Goal: Transaction & Acquisition: Purchase product/service

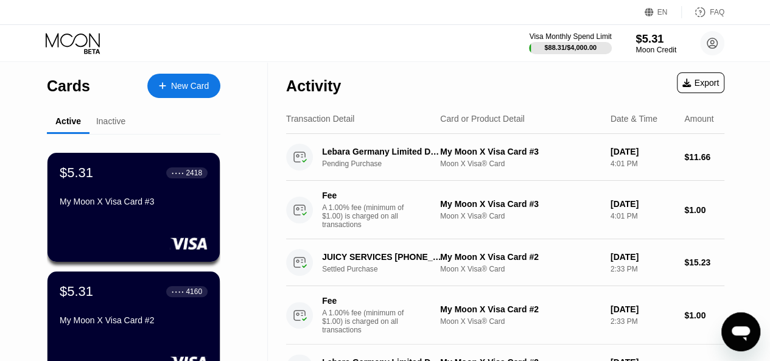
click at [647, 46] on div "Moon Credit" at bounding box center [656, 50] width 41 height 9
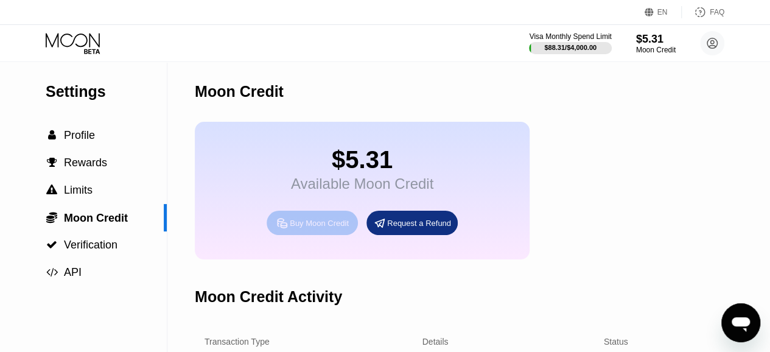
click at [334, 222] on div "Buy Moon Credit" at bounding box center [312, 223] width 91 height 24
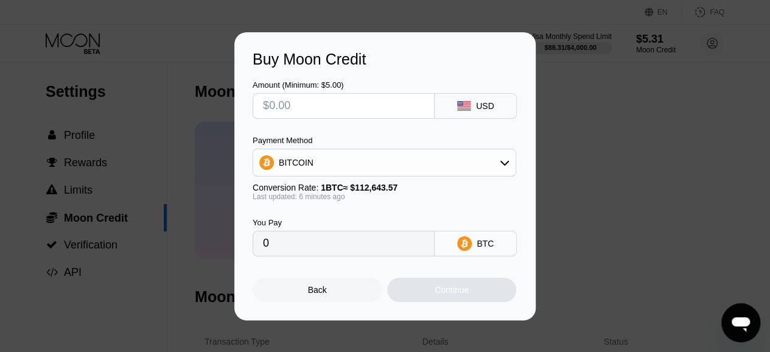
click at [340, 110] on input "text" at bounding box center [343, 106] width 161 height 24
type input "$5"
type input "0.00004434"
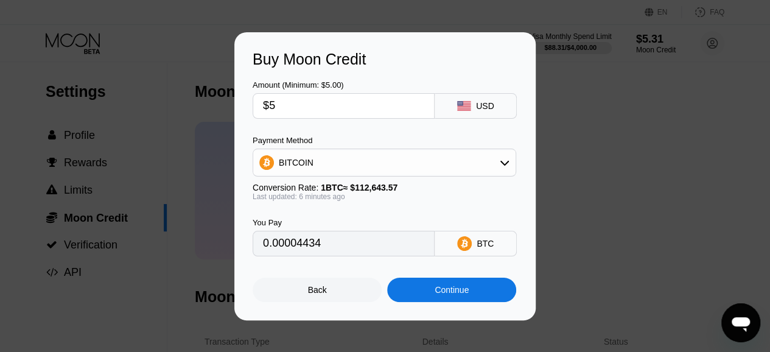
type input "$50"
type input "0.00044338"
type input "$50"
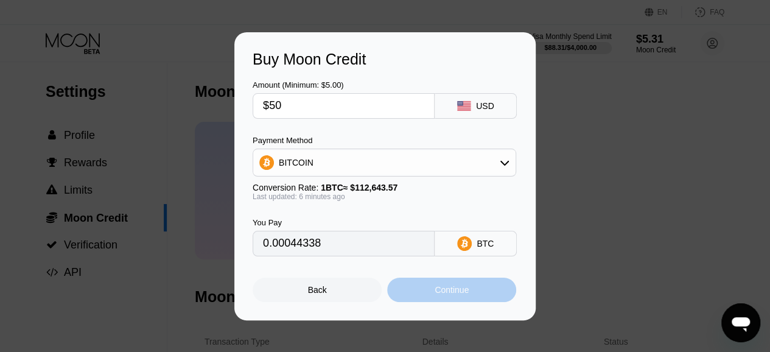
click at [444, 295] on div "Continue" at bounding box center [452, 290] width 34 height 10
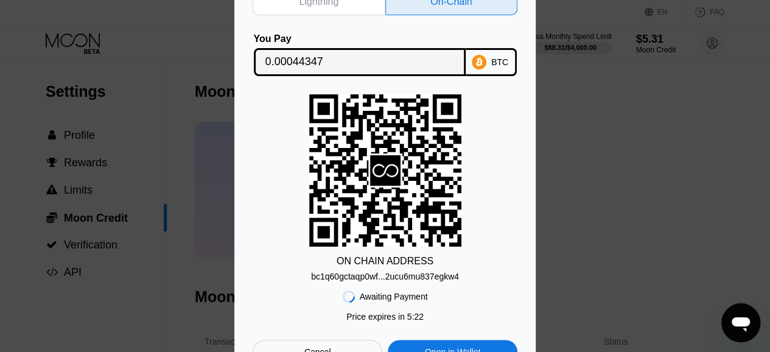
click at [418, 278] on div "bc1q60gctaqp0wf...2ucu6mu837egkw4" at bounding box center [385, 277] width 148 height 10
click at [498, 62] on div "BTC" at bounding box center [499, 62] width 17 height 10
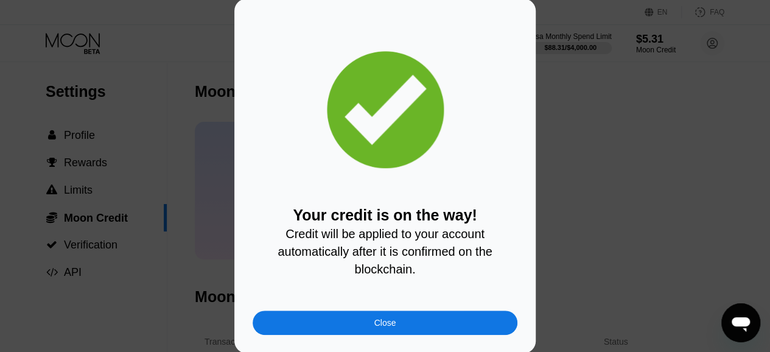
click at [339, 318] on div "Close" at bounding box center [385, 323] width 265 height 24
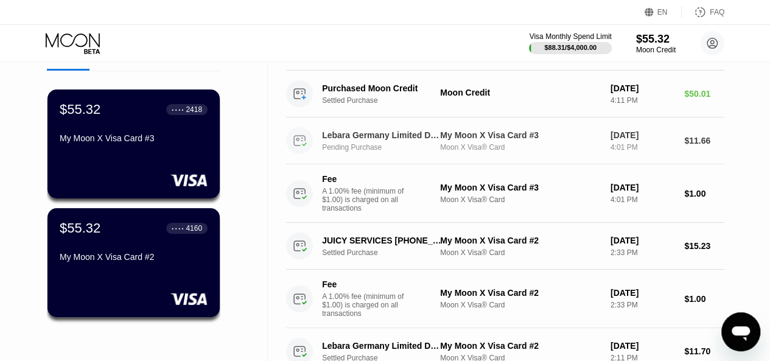
scroll to position [61, 0]
